Goal: Transaction & Acquisition: Download file/media

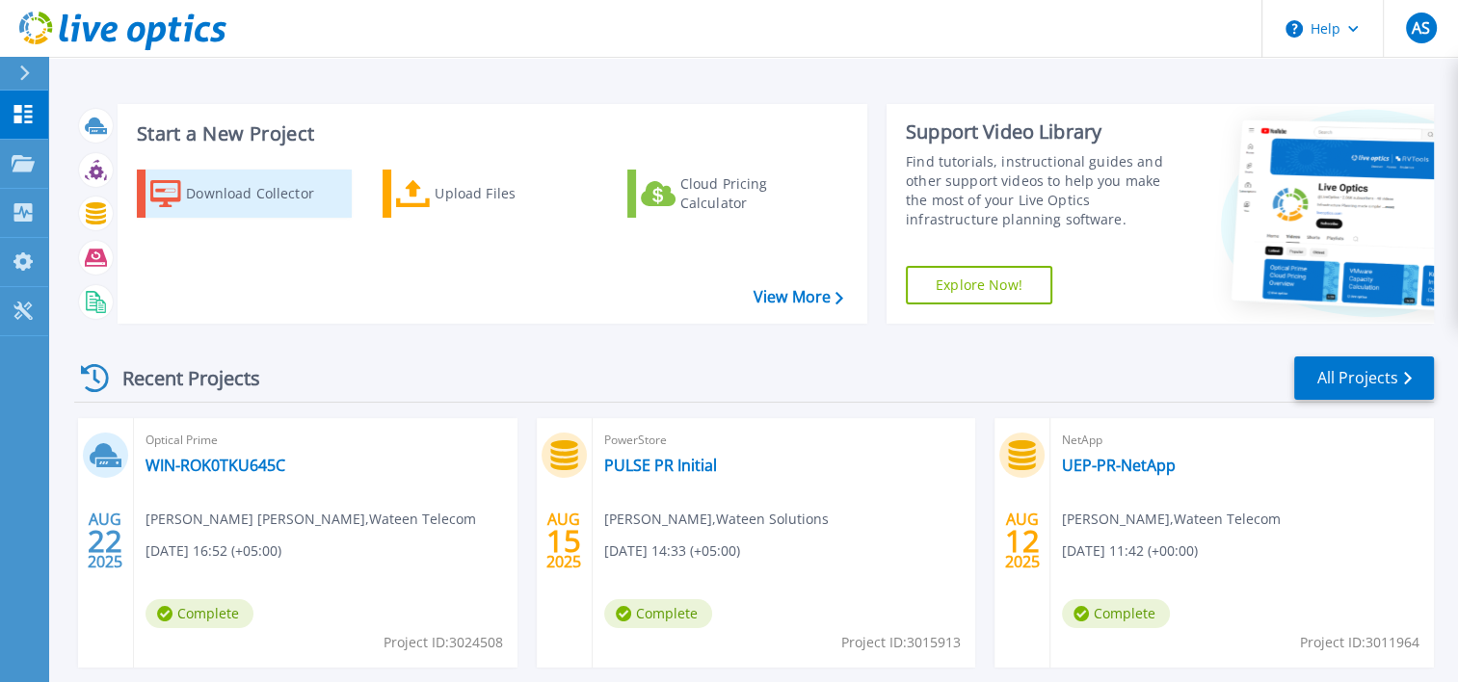
click at [243, 197] on div "Download Collector" at bounding box center [263, 193] width 154 height 39
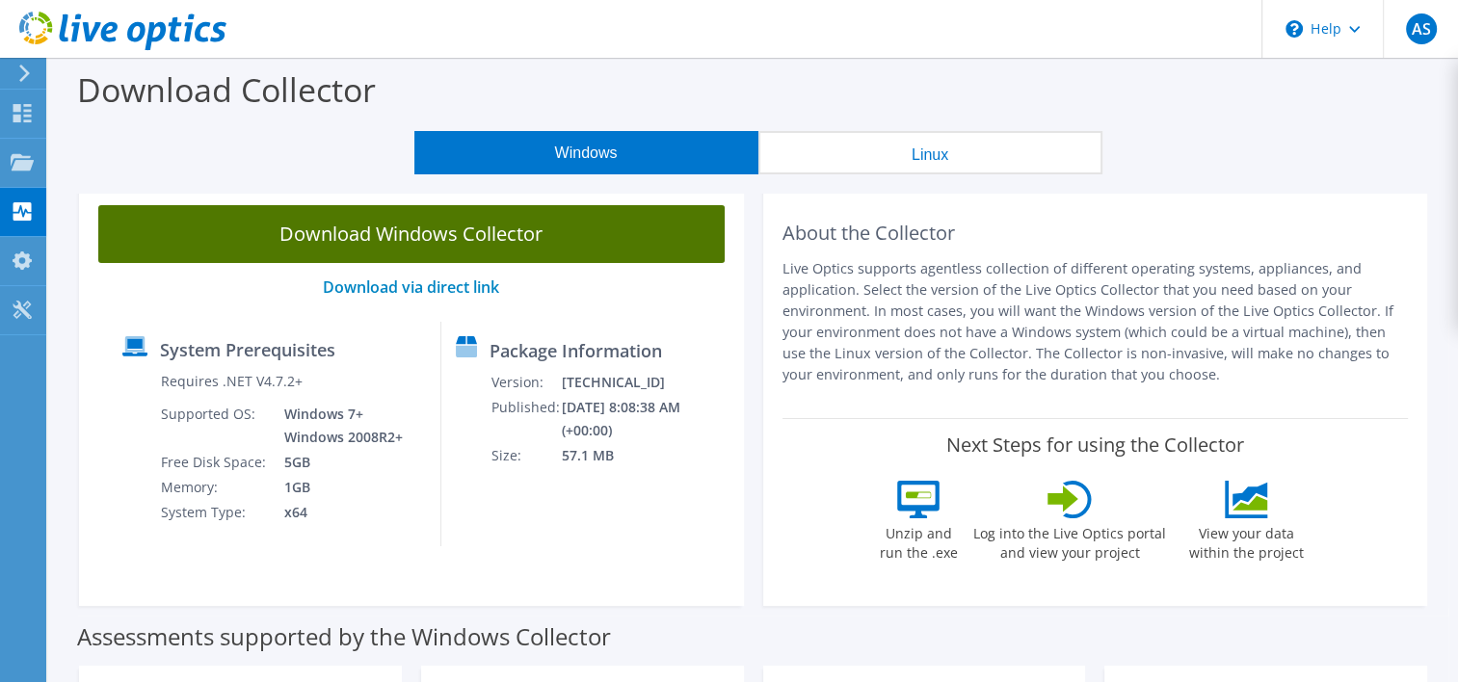
click at [328, 233] on link "Download Windows Collector" at bounding box center [411, 234] width 626 height 58
